Goal: Information Seeking & Learning: Check status

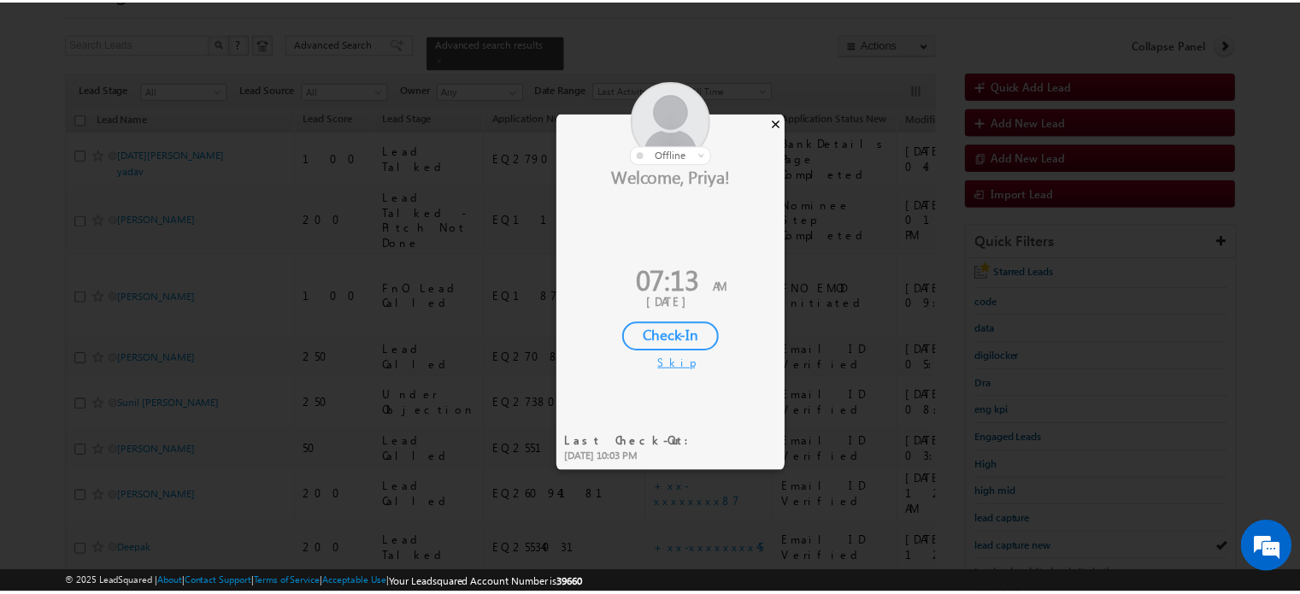
scroll to position [85, 0]
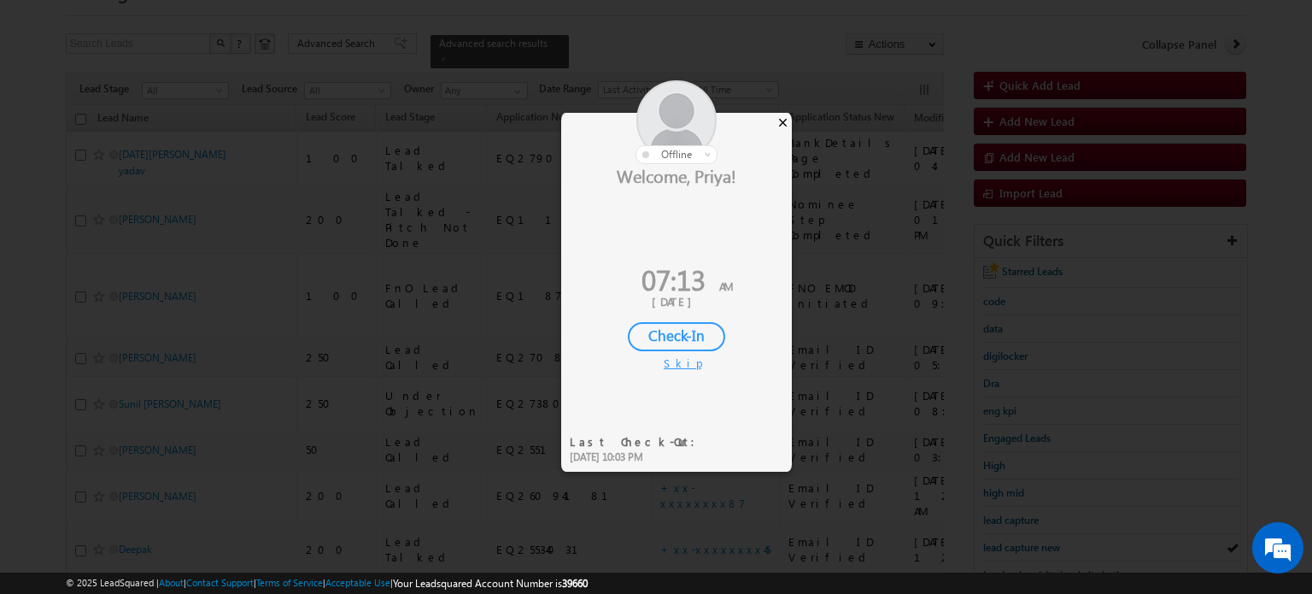
click at [782, 115] on div "×" at bounding box center [783, 122] width 18 height 19
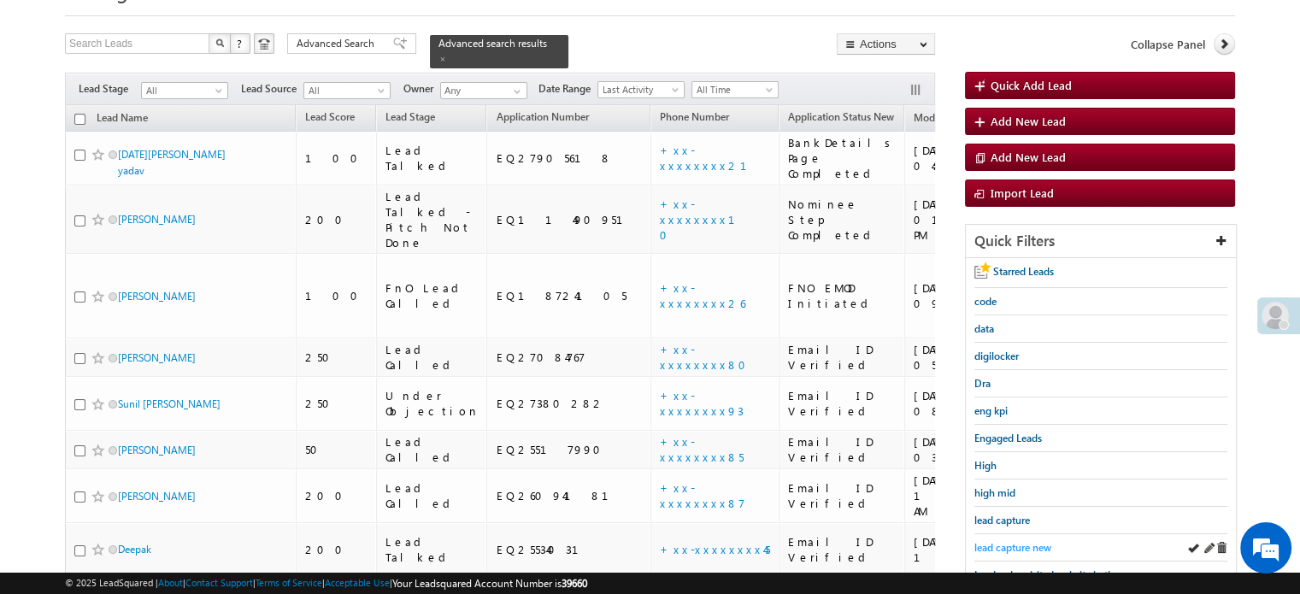
click at [1033, 541] on span "lead capture new" at bounding box center [1012, 547] width 77 height 13
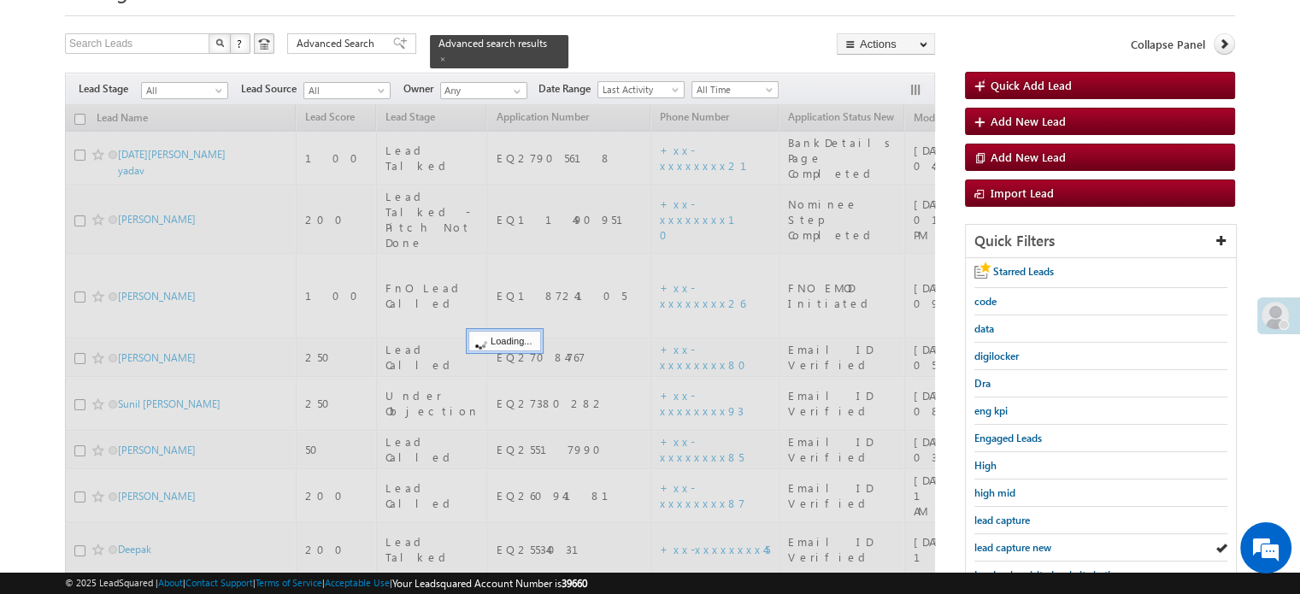
click at [1033, 541] on span "lead capture new" at bounding box center [1012, 547] width 77 height 13
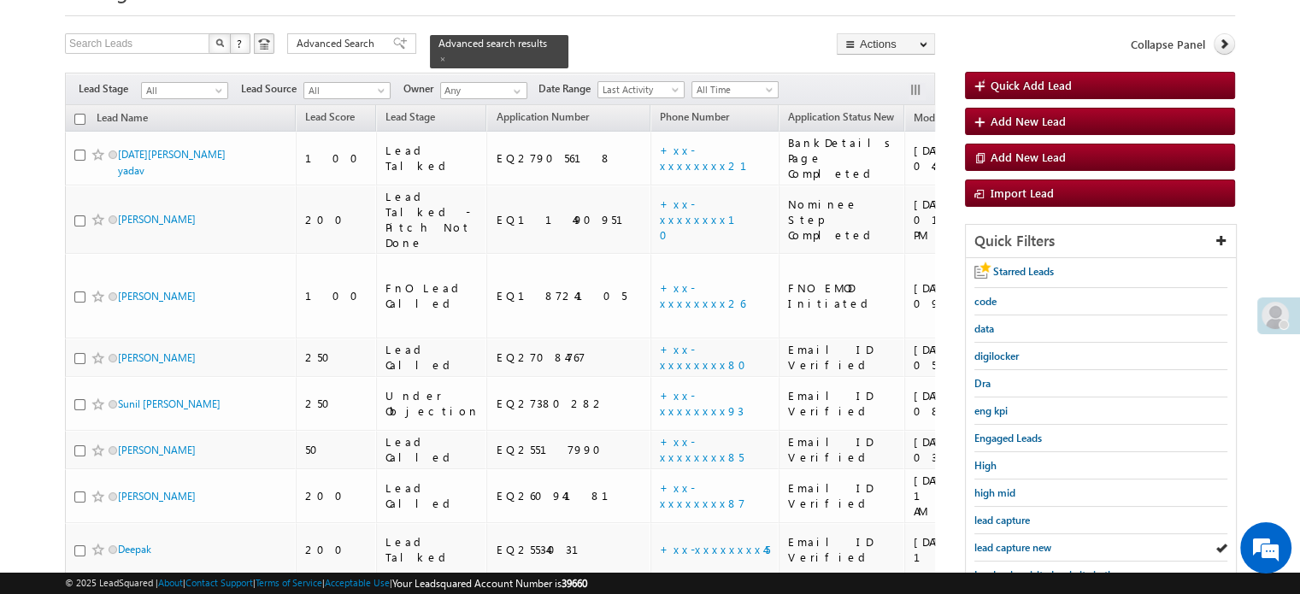
scroll to position [0, 0]
click at [989, 543] on span "lead capture new" at bounding box center [1012, 547] width 77 height 13
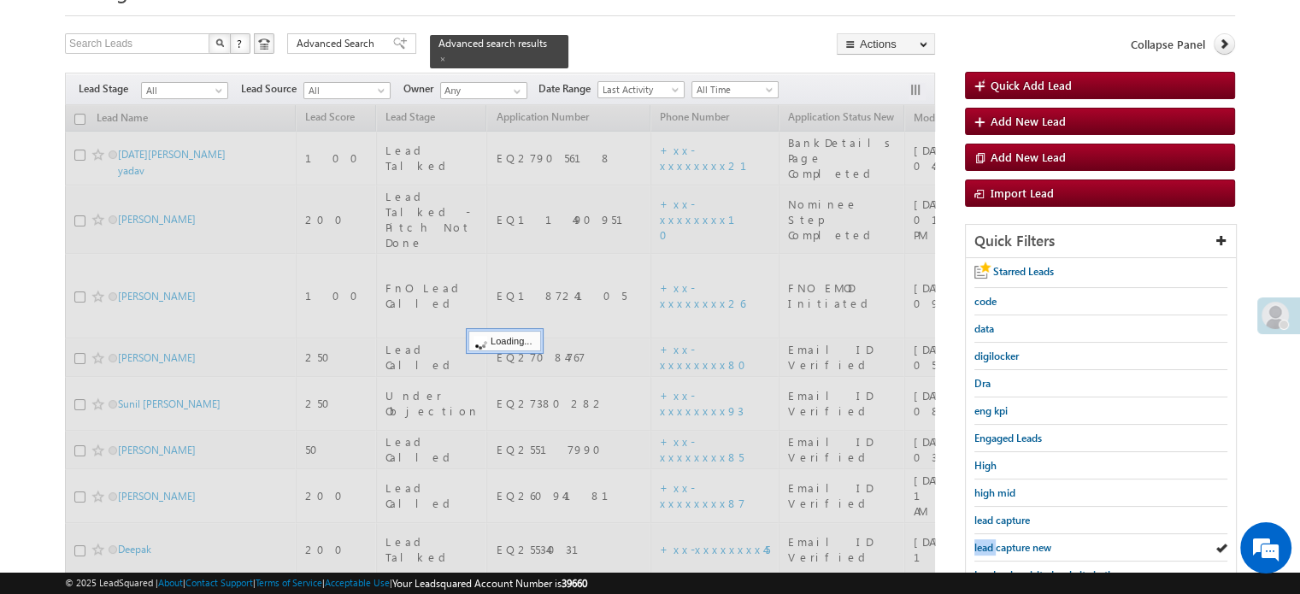
click at [989, 543] on span "lead capture new" at bounding box center [1012, 547] width 77 height 13
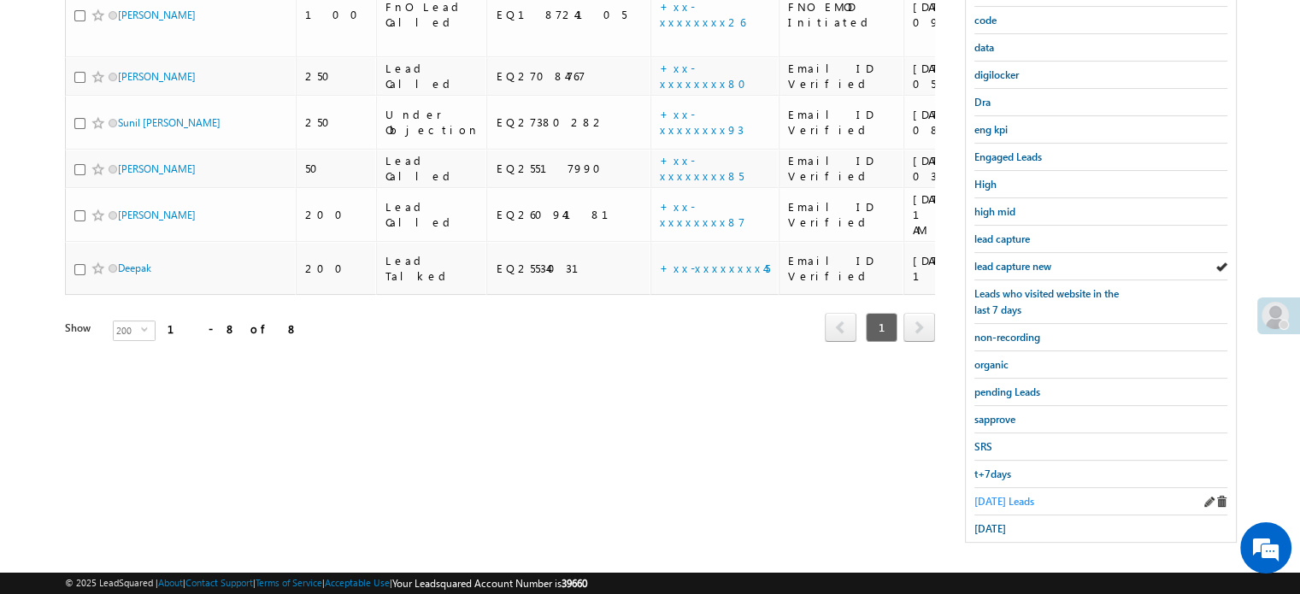
click at [999, 496] on span "Today's Leads" at bounding box center [1004, 501] width 60 height 13
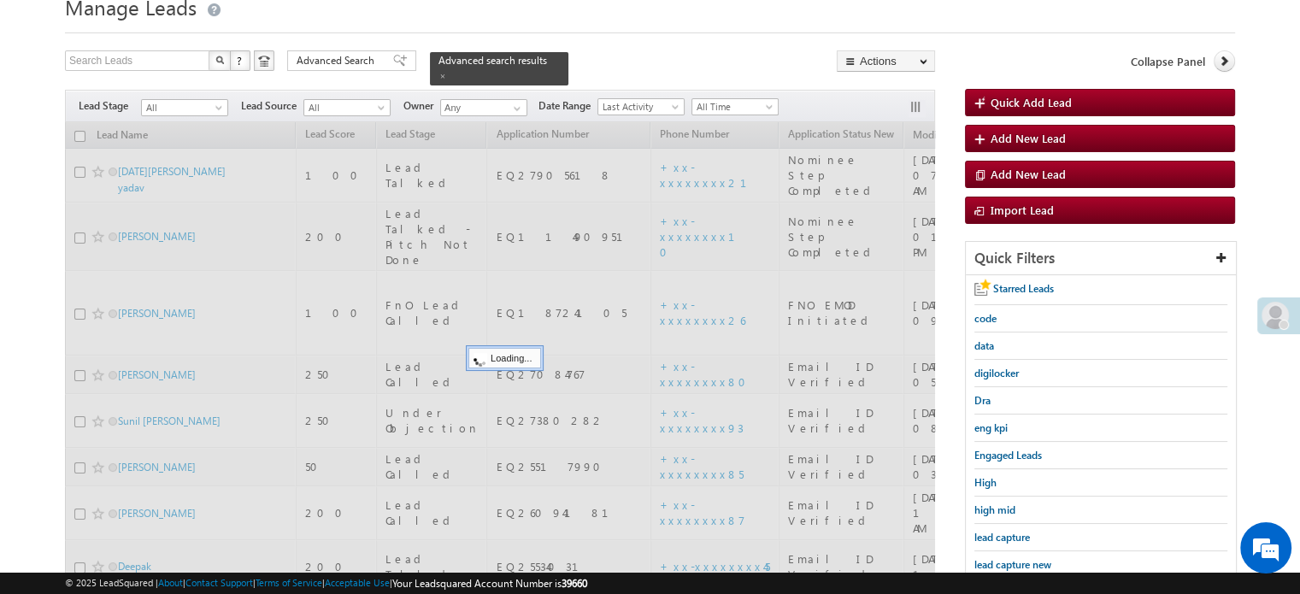
scroll to position [25, 0]
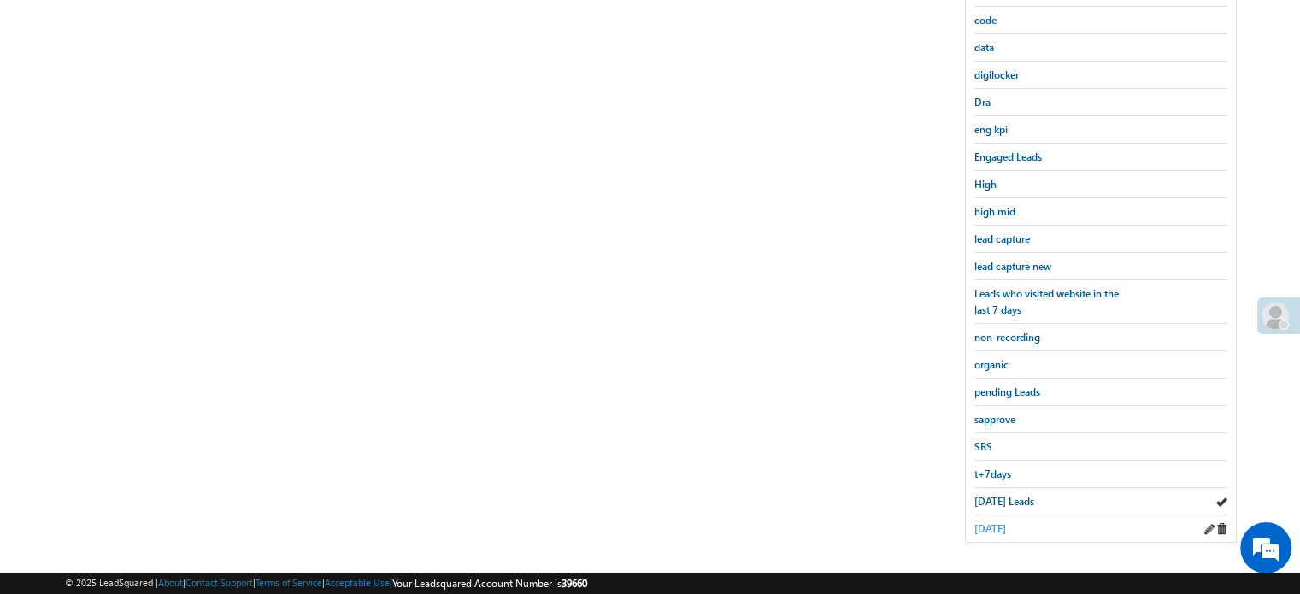
click at [989, 522] on span "yesterday" at bounding box center [990, 528] width 32 height 13
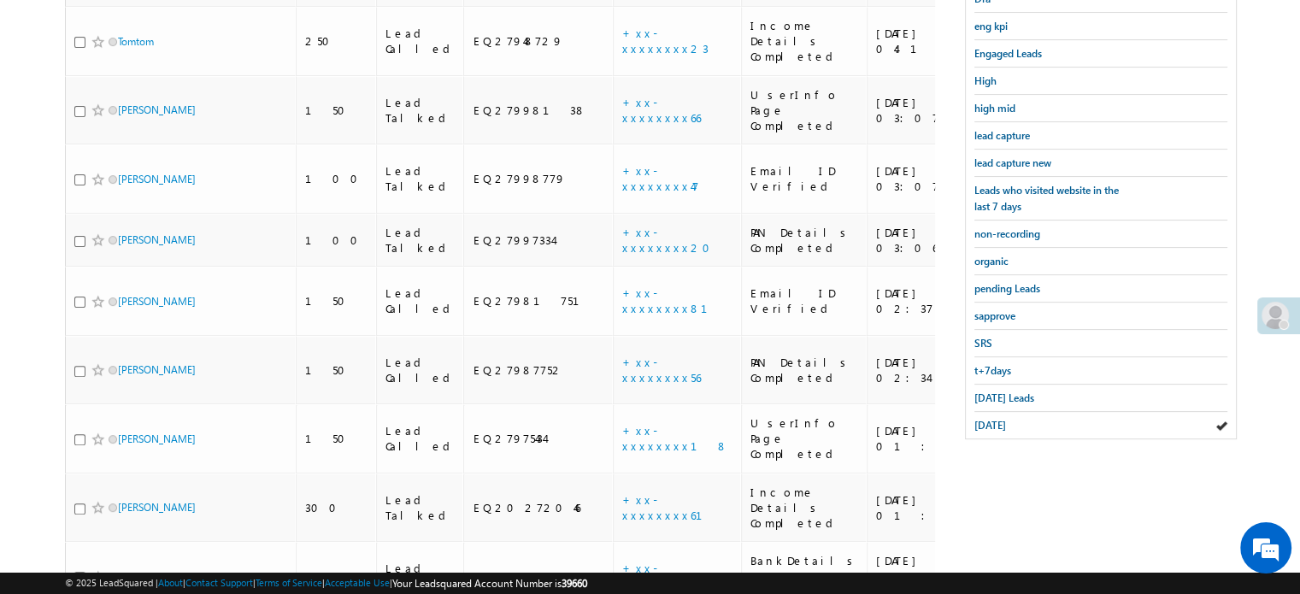
scroll to position [308, 0]
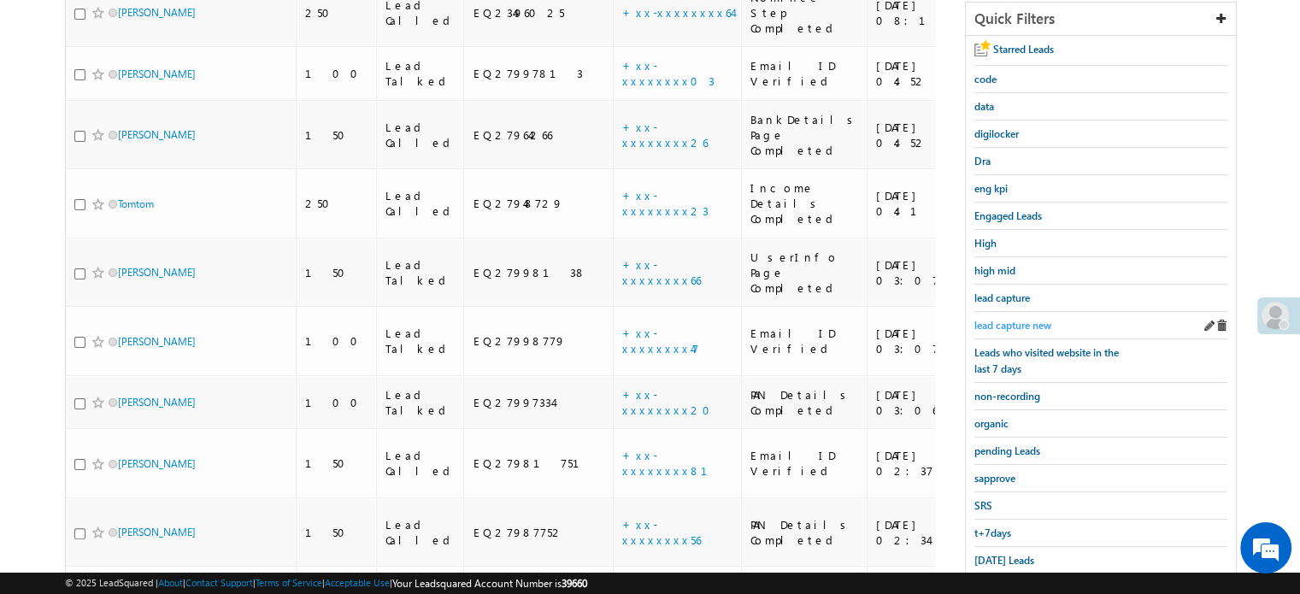
click at [1013, 319] on span "lead capture new" at bounding box center [1012, 325] width 77 height 13
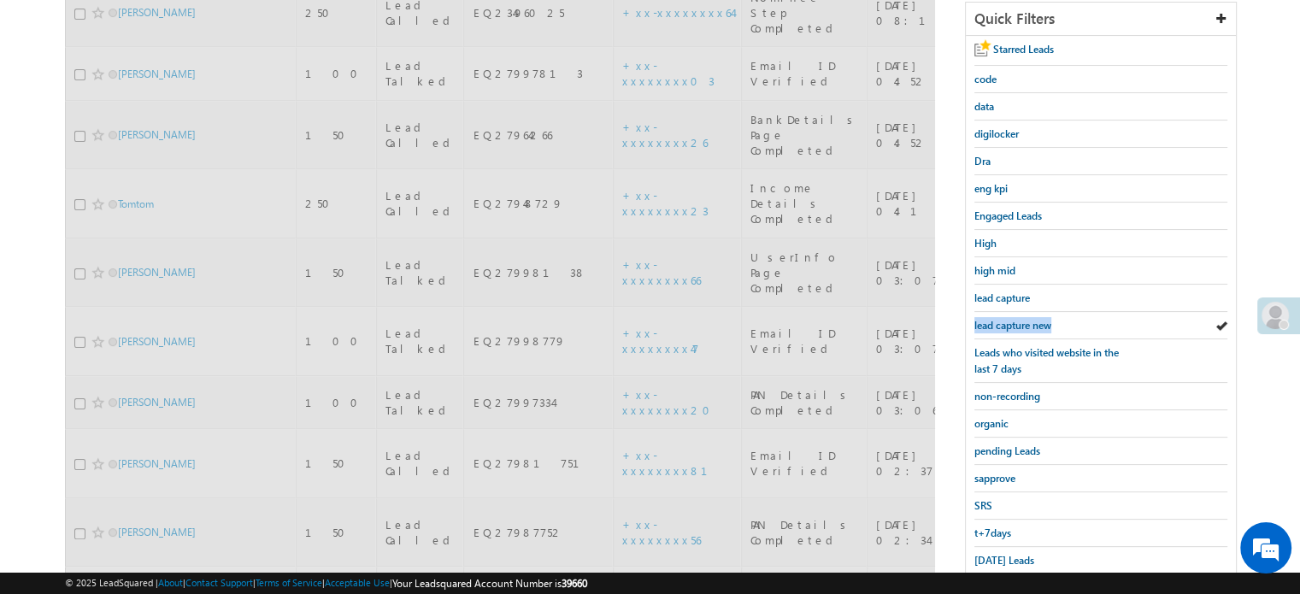
click at [1013, 319] on span "lead capture new" at bounding box center [1012, 325] width 77 height 13
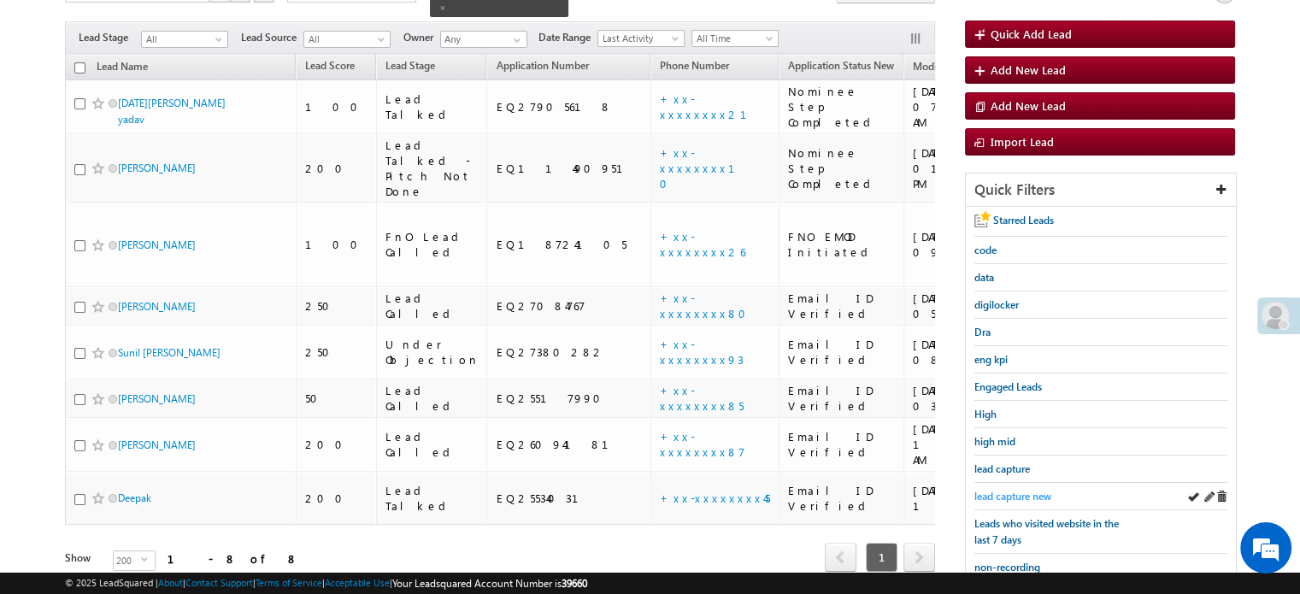
click at [1013, 494] on span "lead capture new" at bounding box center [1012, 496] width 77 height 13
click at [992, 491] on span "lead capture new" at bounding box center [1012, 496] width 77 height 13
click at [995, 490] on span "lead capture new" at bounding box center [1012, 496] width 77 height 13
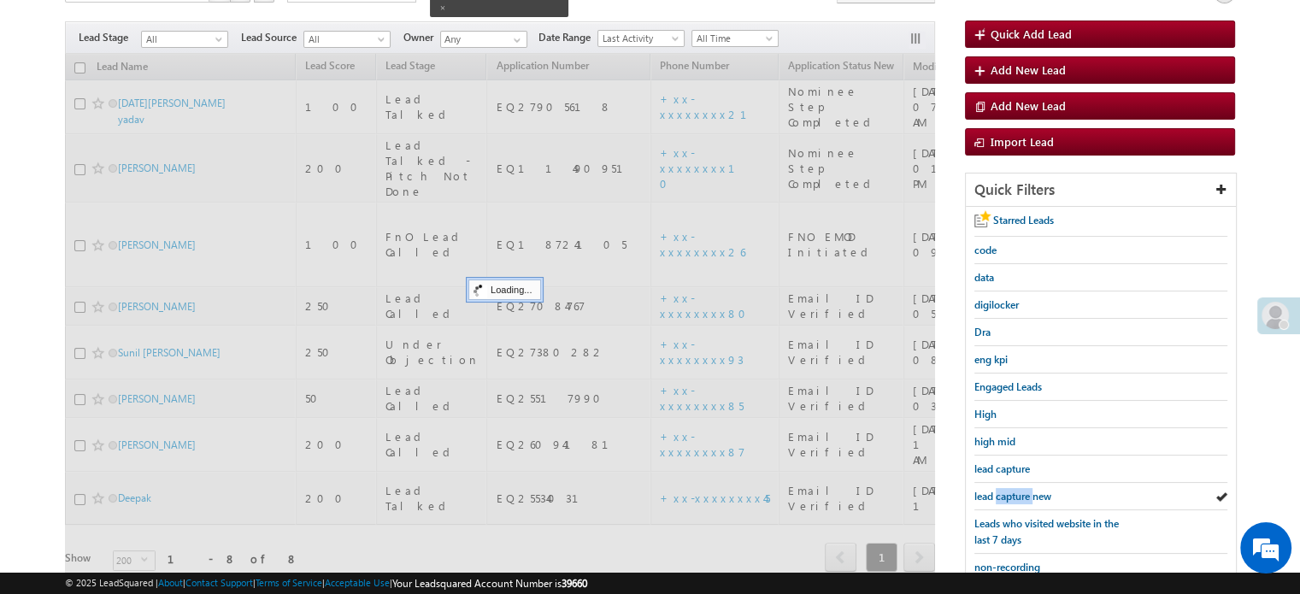
click at [995, 490] on span "lead capture new" at bounding box center [1012, 496] width 77 height 13
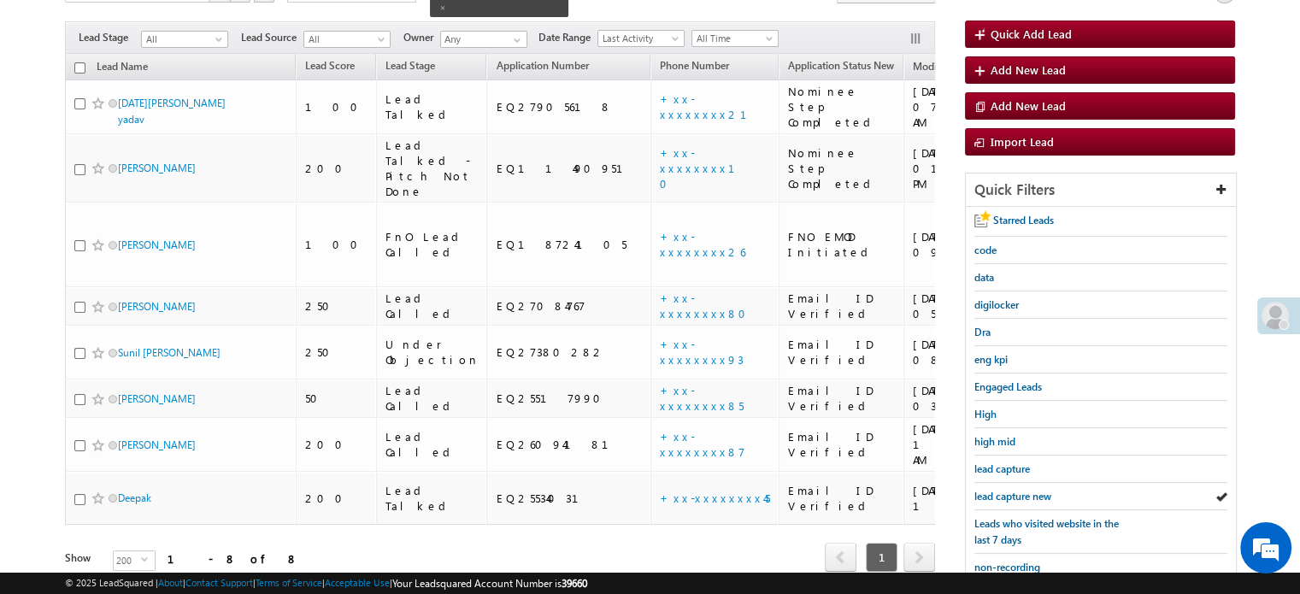
click at [995, 490] on span "lead capture new" at bounding box center [1012, 496] width 77 height 13
click at [1009, 490] on span "lead capture new" at bounding box center [1012, 496] width 77 height 13
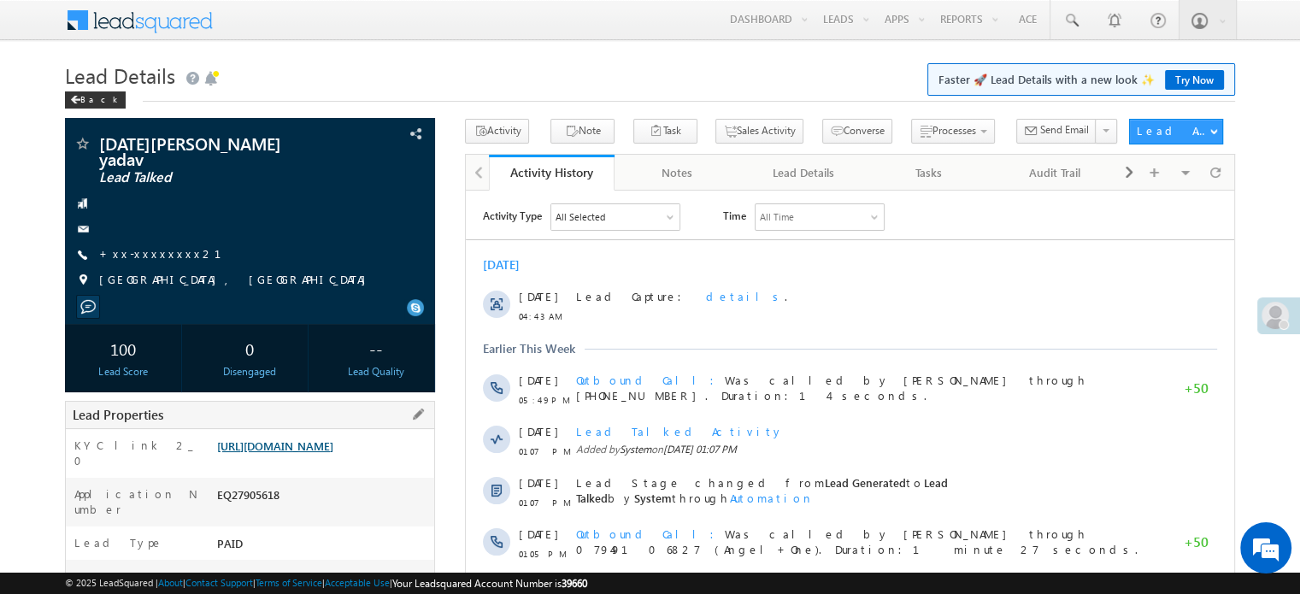
click at [297, 453] on link "https://angelbroking1-pk3em7sa.customui-test.leadsquared.com?leadId=6c9e0e42-ed…" at bounding box center [275, 445] width 116 height 15
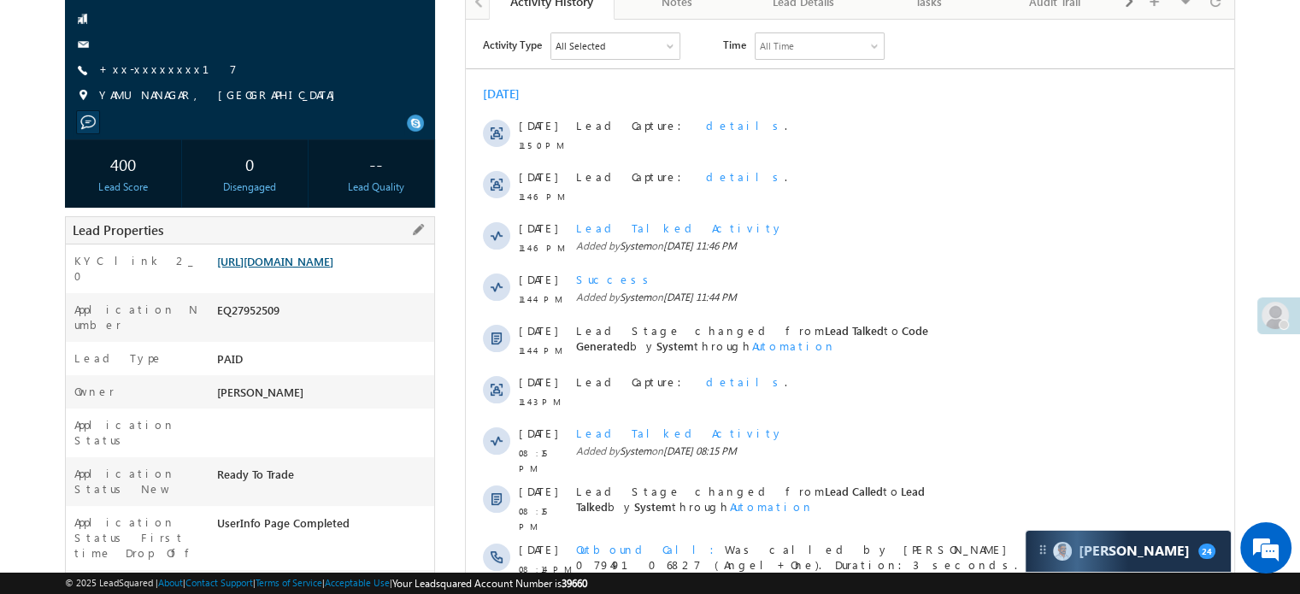
click at [333, 254] on link "https://angelbroking1-pk3em7sa.customui-test.leadsquared.com?leadId=7a7d3fc5-cb…" at bounding box center [275, 261] width 116 height 15
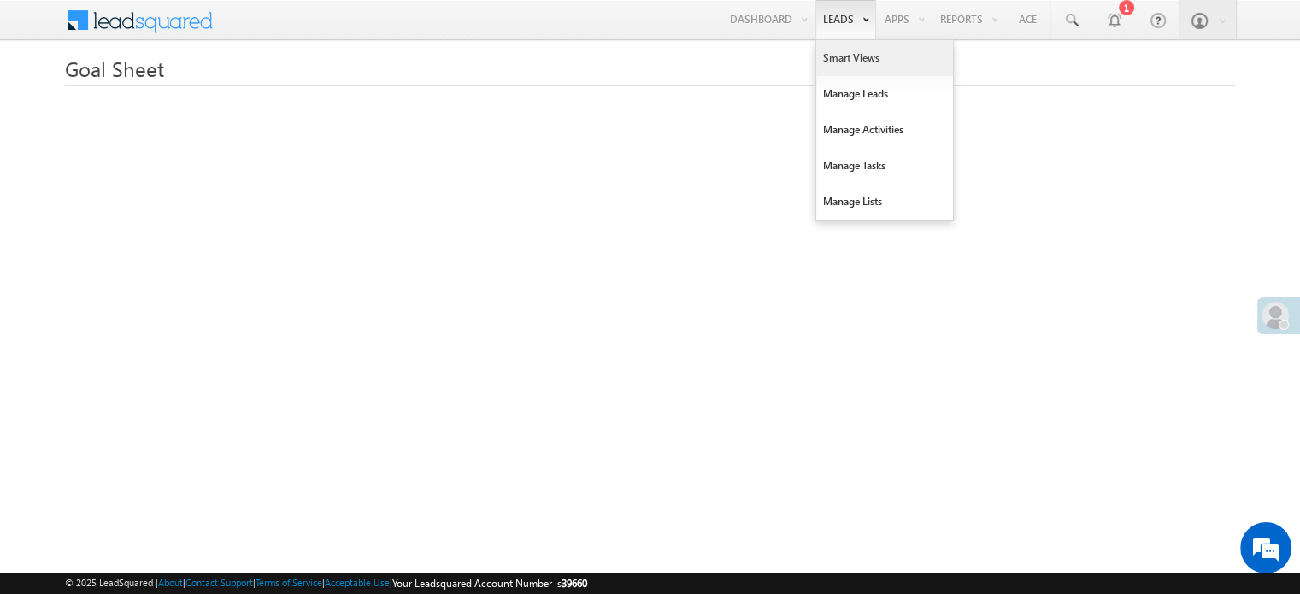
click at [840, 40] on link "Smart Views" at bounding box center [884, 58] width 137 height 36
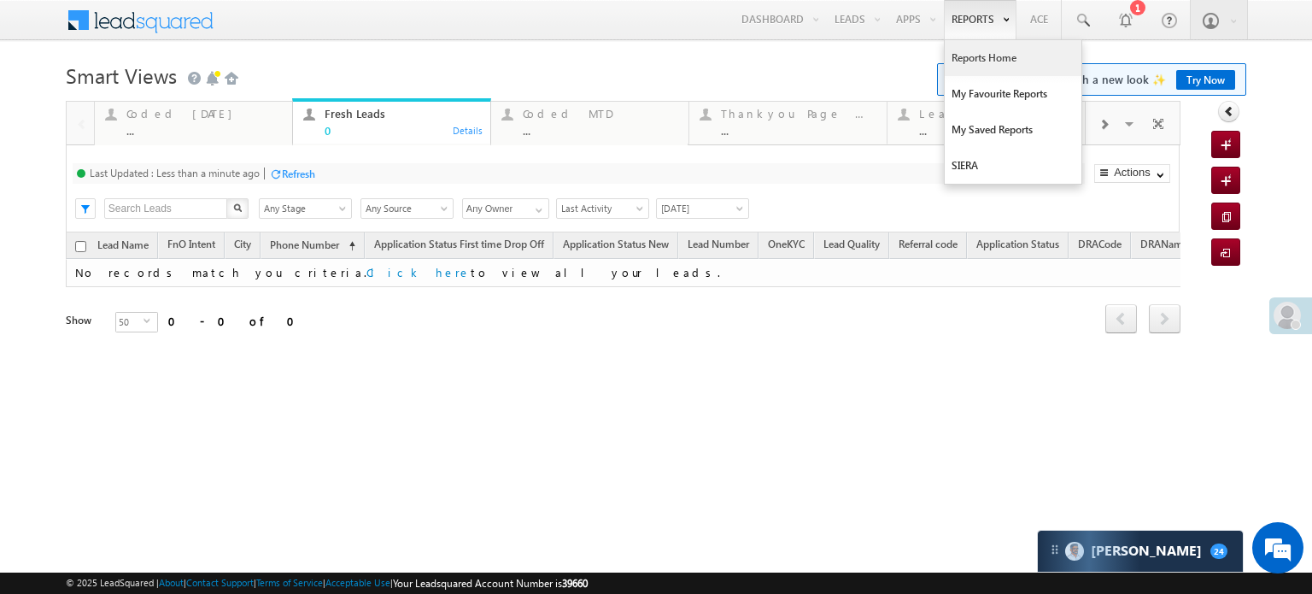
click at [981, 51] on link "Reports Home" at bounding box center [1013, 58] width 137 height 36
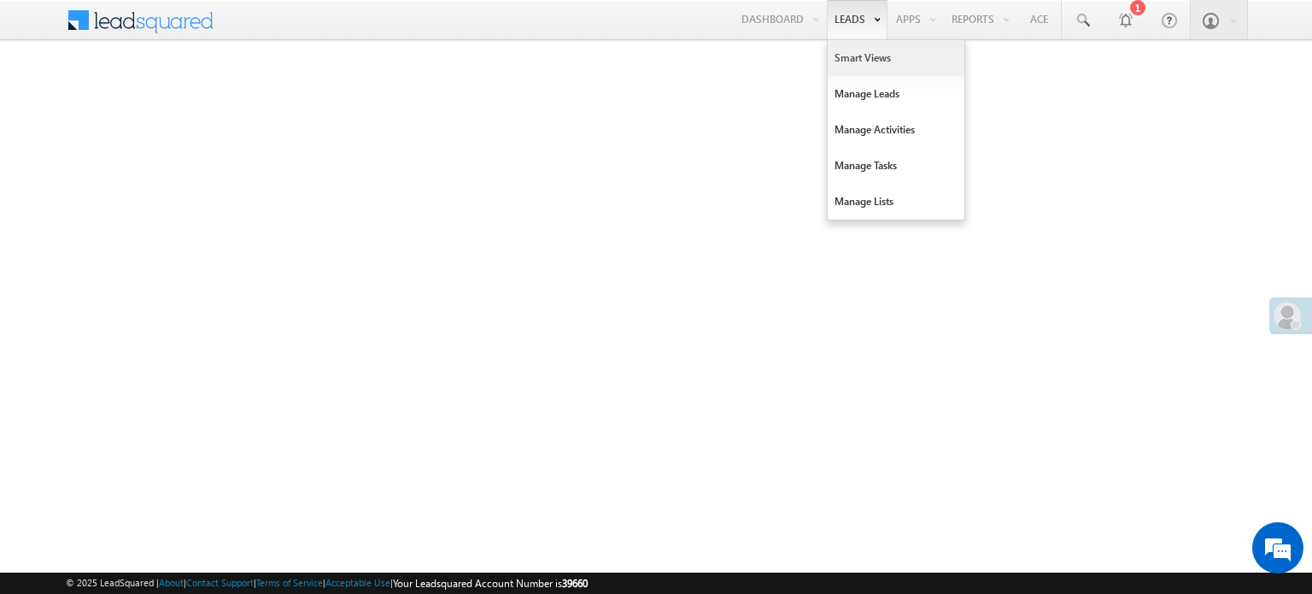
click at [856, 56] on link "Smart Views" at bounding box center [896, 58] width 137 height 36
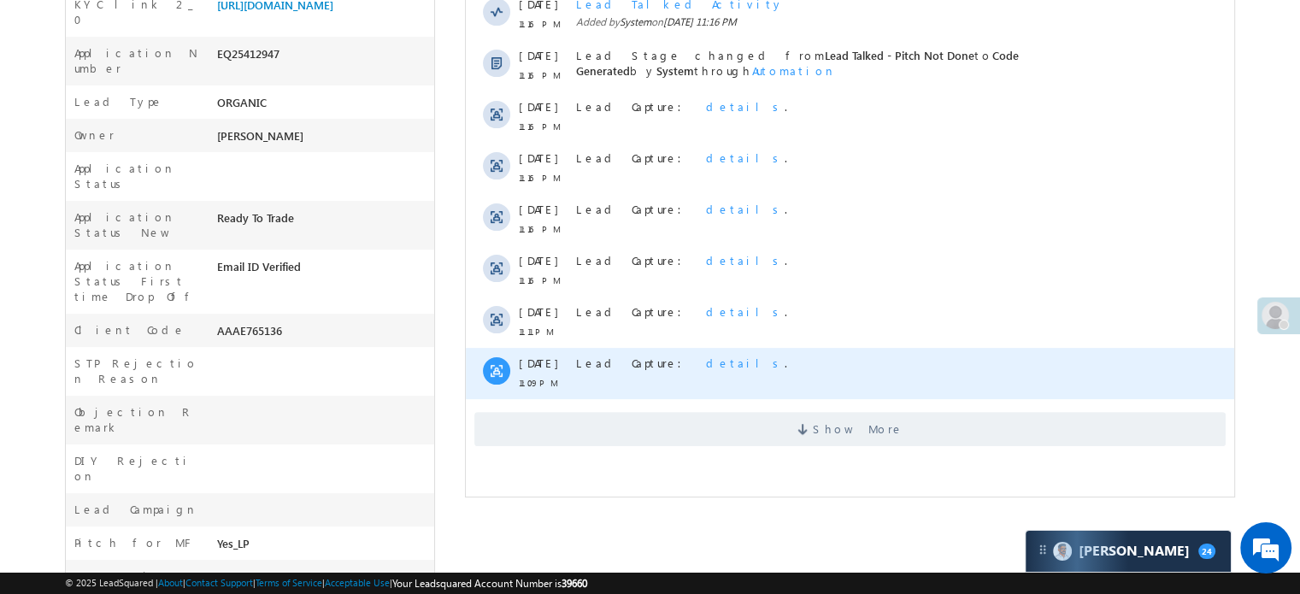
scroll to position [598, 0]
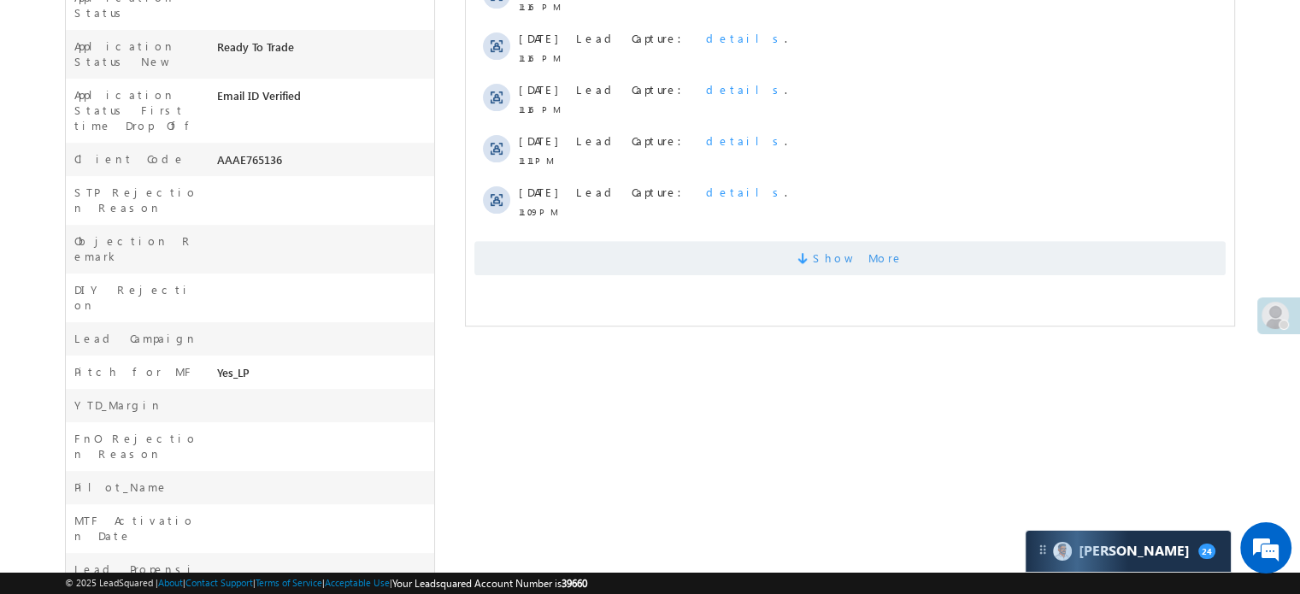
click at [759, 249] on span "Show More" at bounding box center [849, 258] width 751 height 34
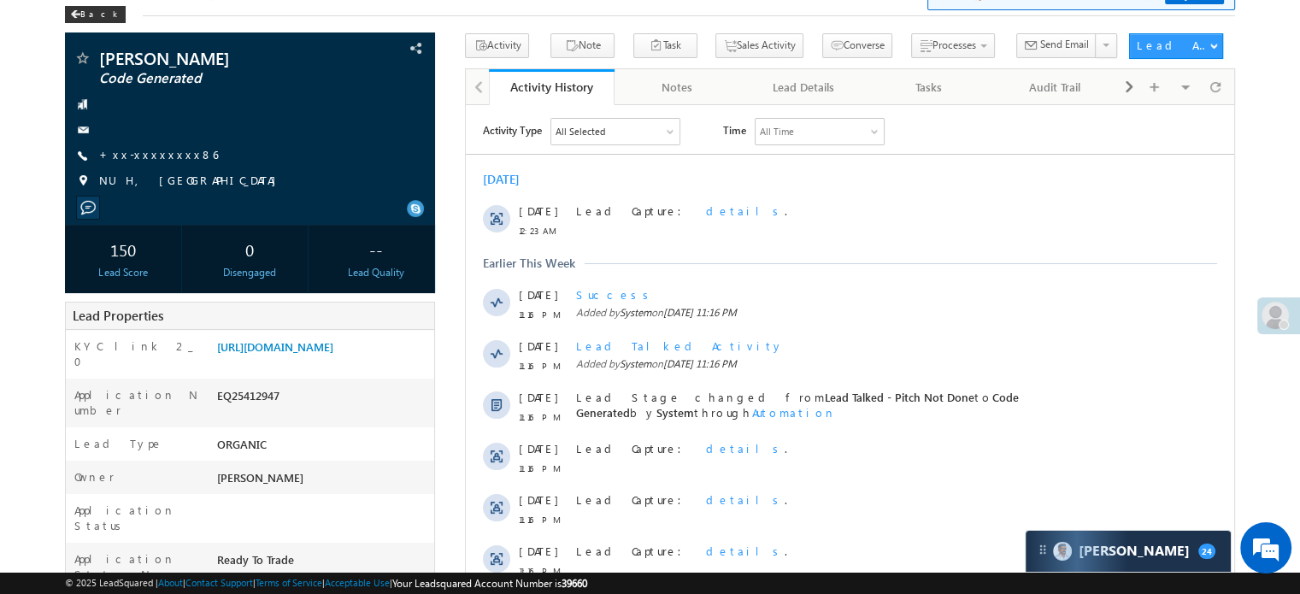
scroll to position [0, 0]
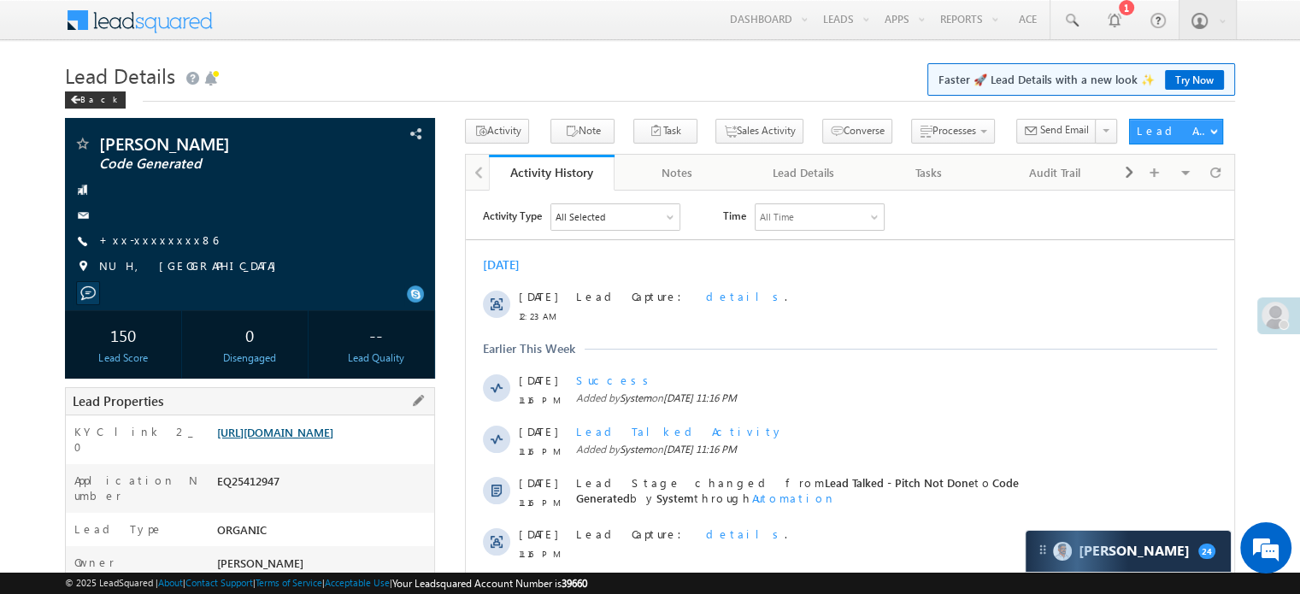
click at [327, 439] on link "[URL][DOMAIN_NAME]" at bounding box center [275, 432] width 116 height 15
